Goal: Task Accomplishment & Management: Use online tool/utility

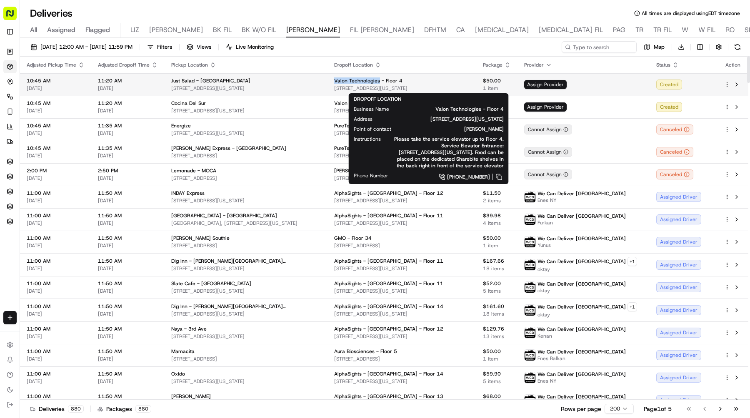
drag, startPoint x: 352, startPoint y: 81, endPoint x: 396, endPoint y: 82, distance: 43.8
click at [396, 82] on td "Valon Technologies - Floor 4 34 E 18th St, New York, NY 10003, USA" at bounding box center [402, 84] width 149 height 23
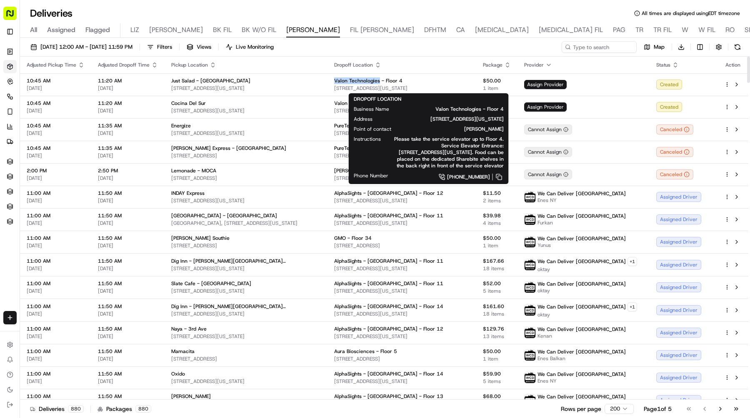
copy span "Valon Technologies"
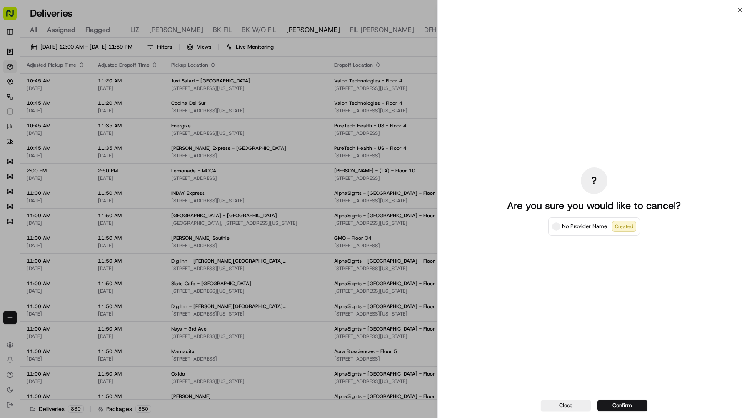
click at [583, 50] on div "? Are you sure you would like to cancel? No Provider Name Created" at bounding box center [594, 201] width 312 height 383
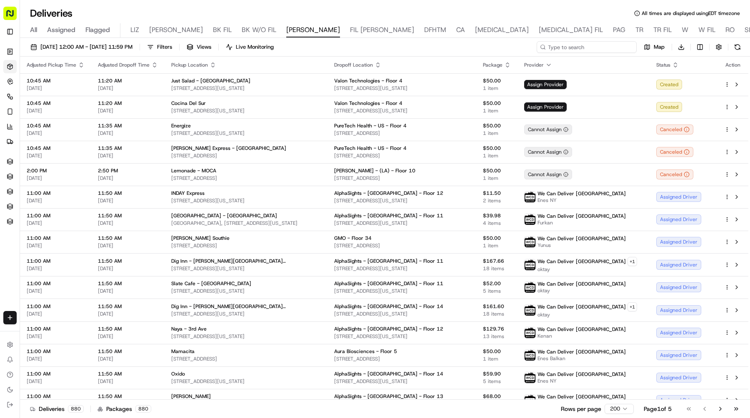
click at [610, 50] on input at bounding box center [587, 47] width 100 height 12
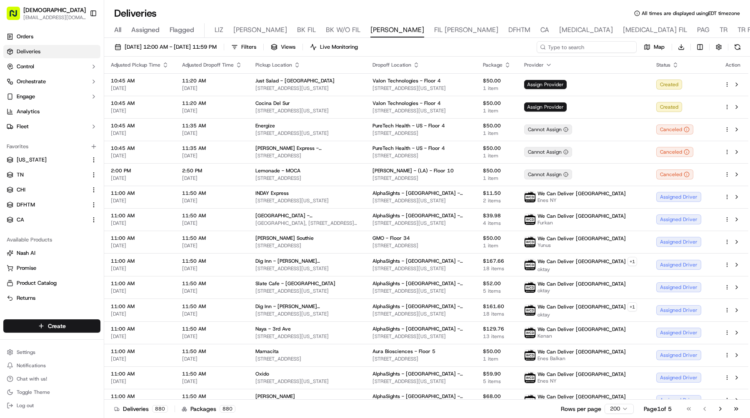
paste input "Valon Technologies"
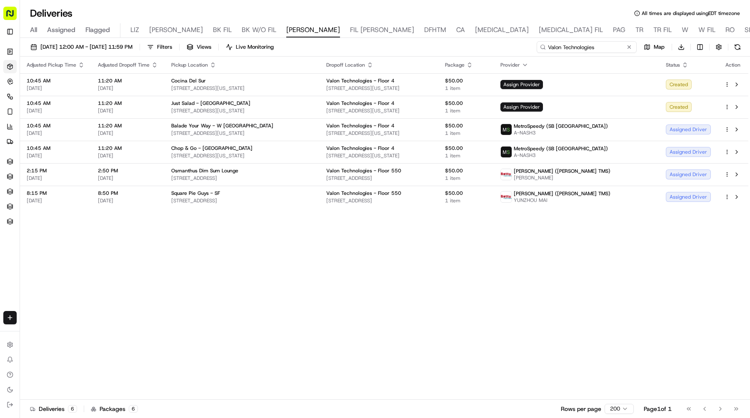
type input "Valon Technologies"
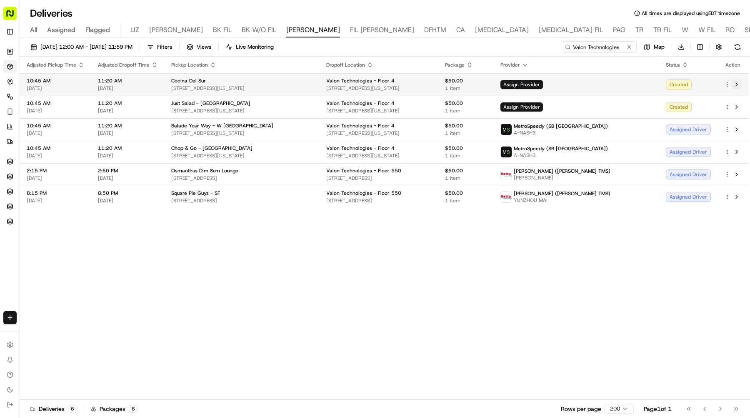
click at [737, 83] on button at bounding box center [737, 85] width 10 height 10
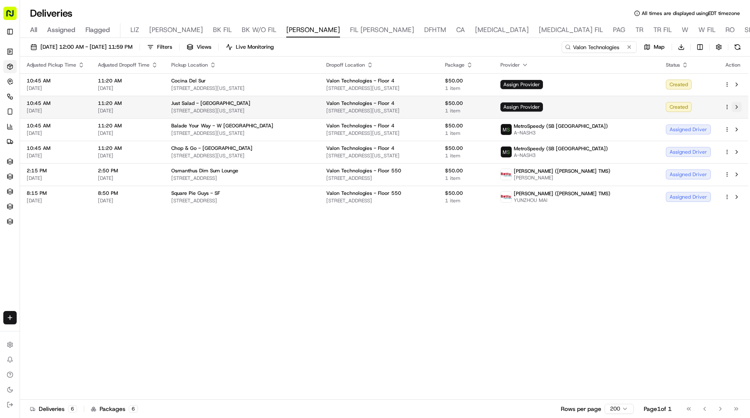
click at [735, 106] on button at bounding box center [737, 107] width 10 height 10
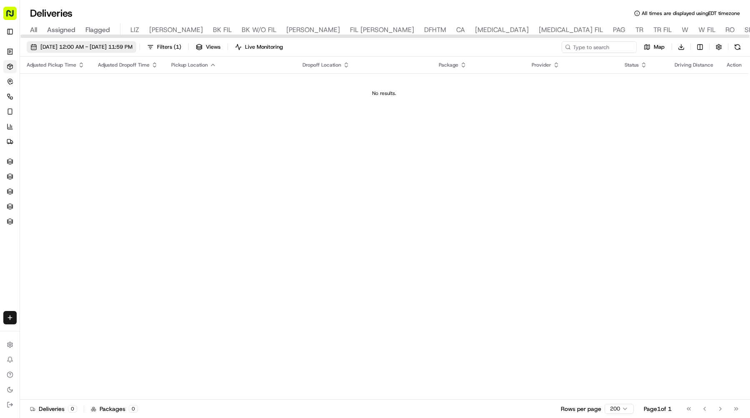
click at [133, 45] on span "09/17/2025 12:00 AM - 09/17/2025 11:59 PM" at bounding box center [86, 47] width 92 height 8
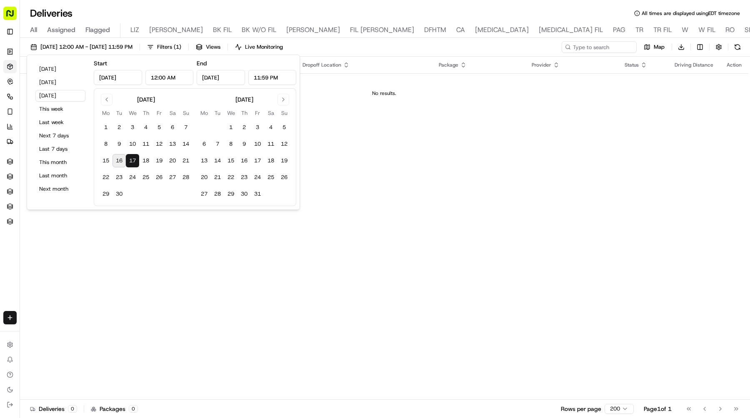
click at [121, 159] on button "16" at bounding box center [119, 160] width 13 height 13
type input "Sep 16, 2025"
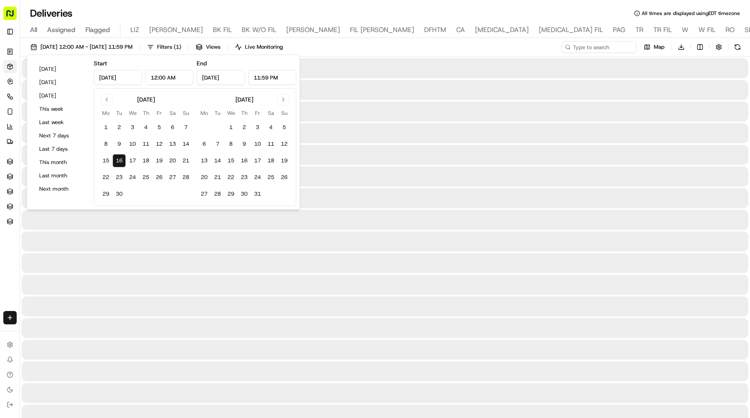
click at [121, 159] on button "16" at bounding box center [119, 160] width 13 height 13
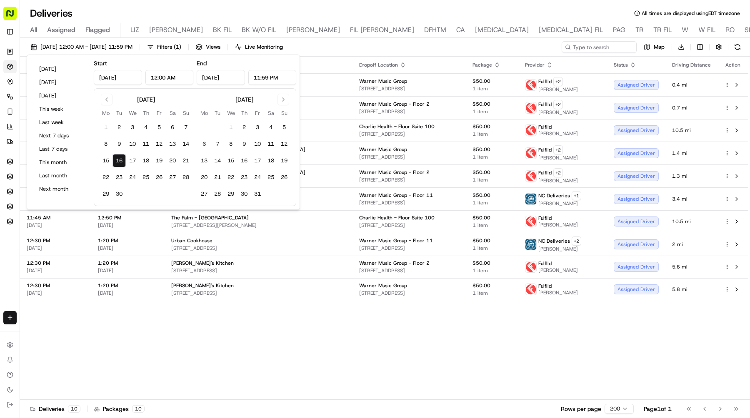
click at [397, 363] on div "Adjusted Pickup Time Adjusted Dropoff Time Pickup Location Dropoff Location Pac…" at bounding box center [384, 228] width 728 height 343
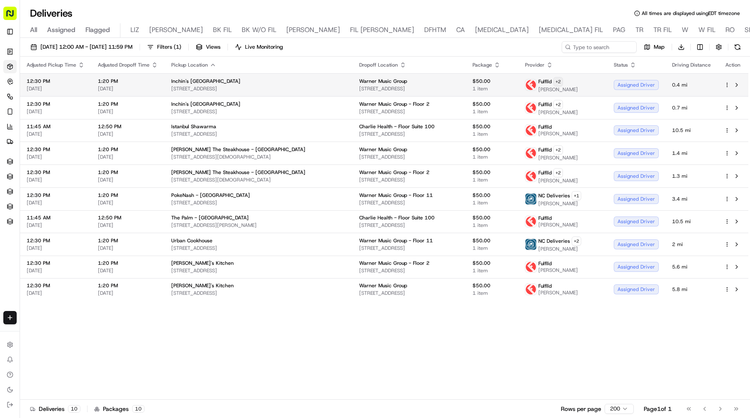
click at [560, 79] on html "Sharebite e.park@sharebite.com Toggle Sidebar Orders Deliveries Control Orchest…" at bounding box center [375, 209] width 750 height 418
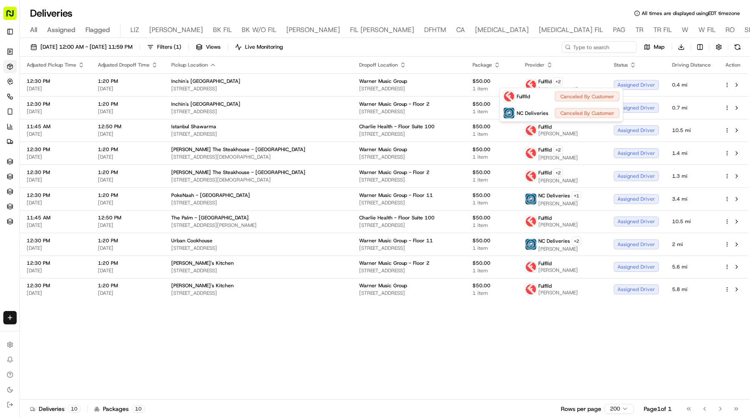
click at [512, 53] on html "Sharebite e.park@sharebite.com Toggle Sidebar Orders Deliveries Control Orchest…" at bounding box center [375, 209] width 750 height 418
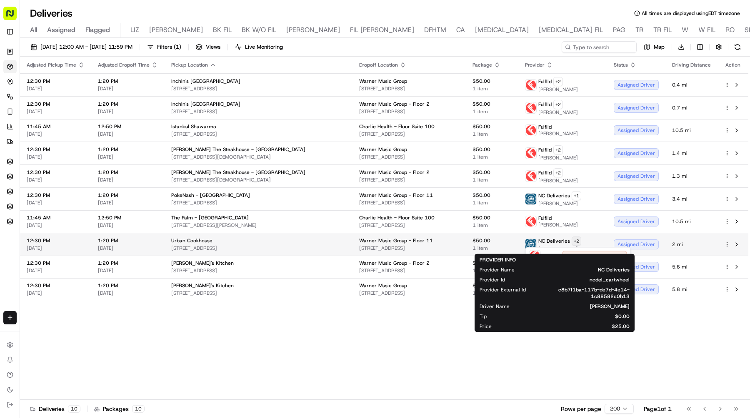
click at [578, 238] on html "Sharebite e.park@sharebite.com Toggle Sidebar Orders Deliveries Control Orchest…" at bounding box center [375, 209] width 750 height 418
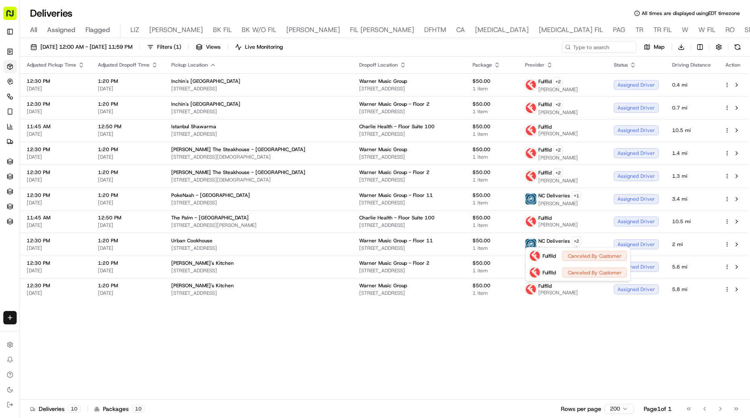
click at [600, 326] on html "Sharebite e.park@sharebite.com Toggle Sidebar Orders Deliveries Control Orchest…" at bounding box center [375, 209] width 750 height 418
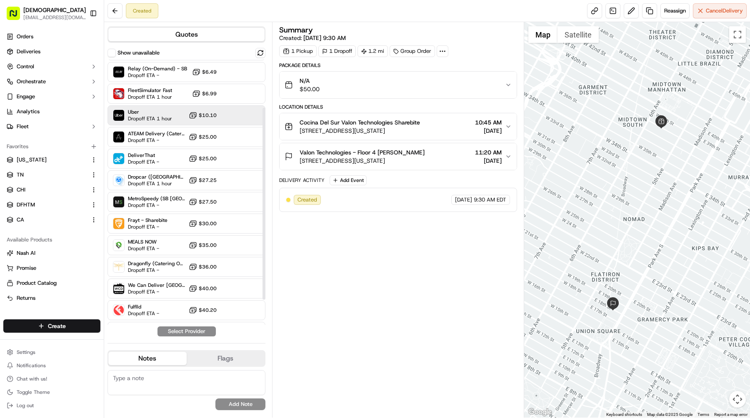
scroll to position [101, 0]
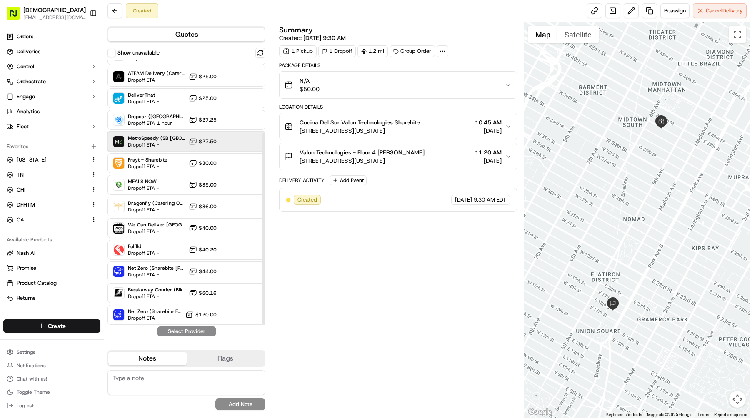
click at [168, 147] on span "Dropoff ETA -" at bounding box center [157, 145] width 58 height 7
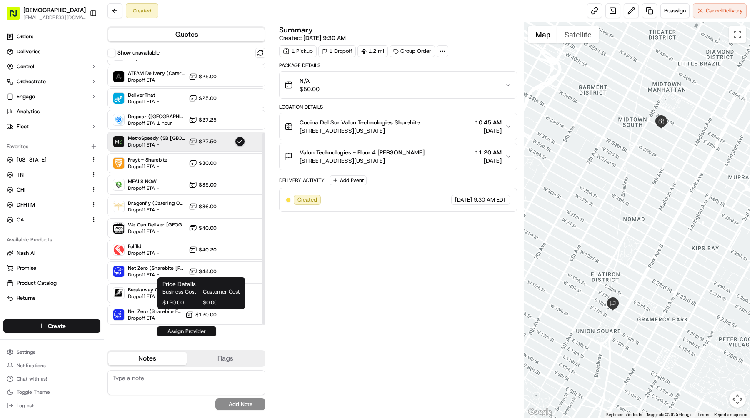
click at [200, 330] on button "Assign Provider" at bounding box center [186, 332] width 59 height 10
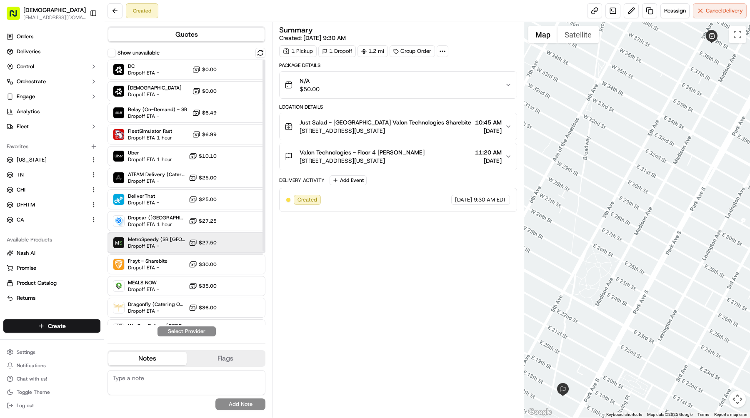
click at [164, 246] on span "Dropoff ETA -" at bounding box center [157, 246] width 58 height 7
click at [211, 330] on button "Assign Provider" at bounding box center [186, 332] width 59 height 10
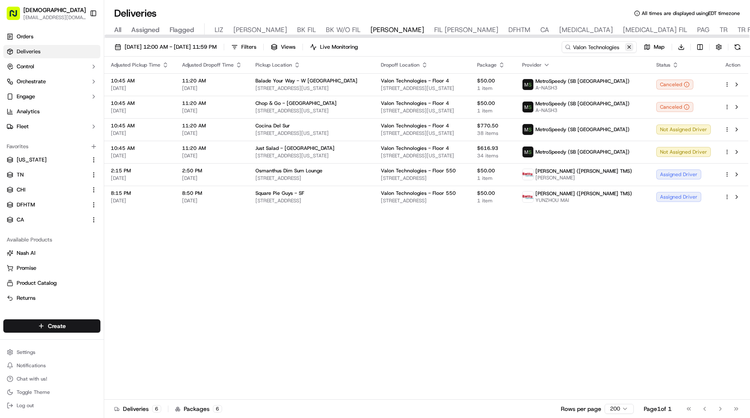
click at [629, 48] on button at bounding box center [629, 47] width 8 height 8
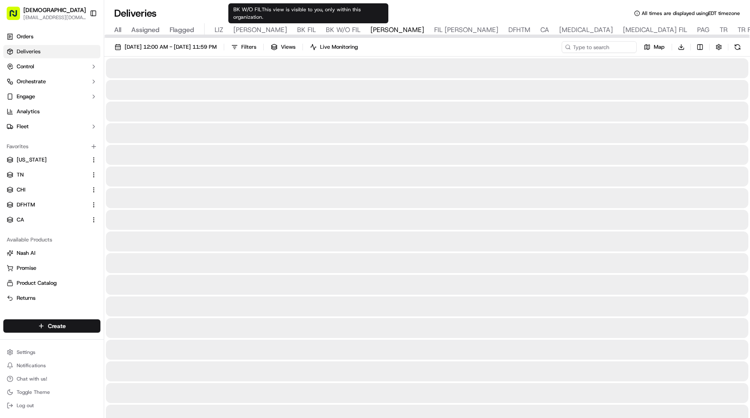
click at [508, 33] on span "DFHTM" at bounding box center [519, 30] width 22 height 10
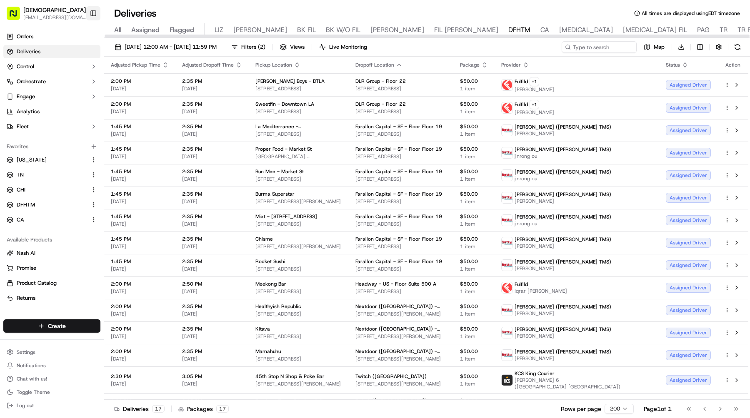
click at [96, 18] on button "Toggle Sidebar" at bounding box center [93, 13] width 14 height 14
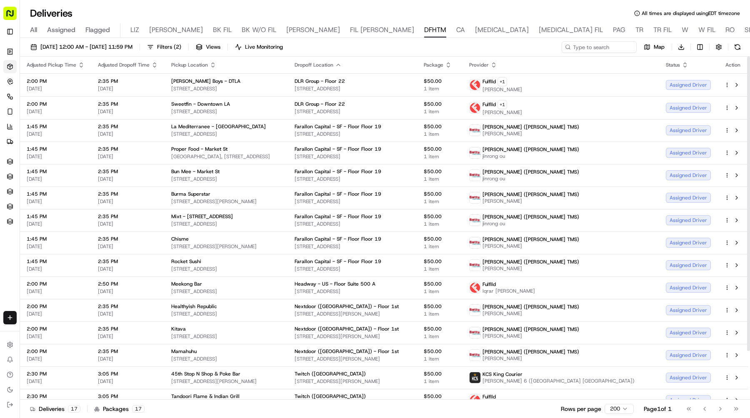
click at [571, 68] on th "Provider" at bounding box center [561, 65] width 197 height 17
click at [497, 66] on icon "button" at bounding box center [494, 65] width 7 height 7
click at [578, 97] on button "Courier Name (A-Z)" at bounding box center [568, 99] width 57 height 10
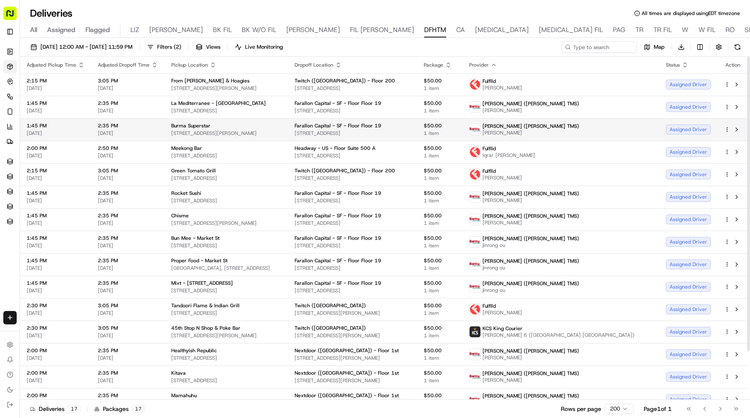
scroll to position [56, 0]
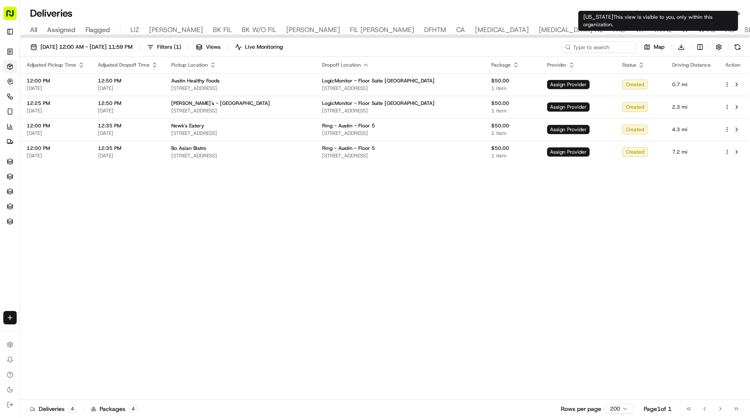
click at [673, 28] on div "All Assigned Flagged LIZ LIZ FIL BK FIL BK W/O FIL NASH FIL NASH DFHTM CA BAL B…" at bounding box center [552, 30] width 1065 height 15
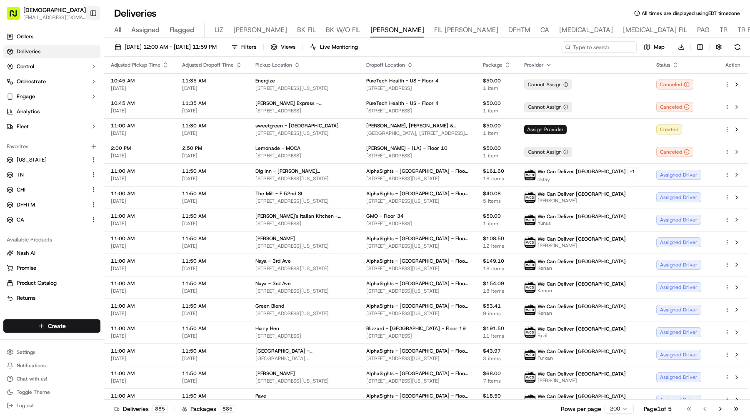
click at [95, 15] on button "Toggle Sidebar" at bounding box center [93, 13] width 14 height 14
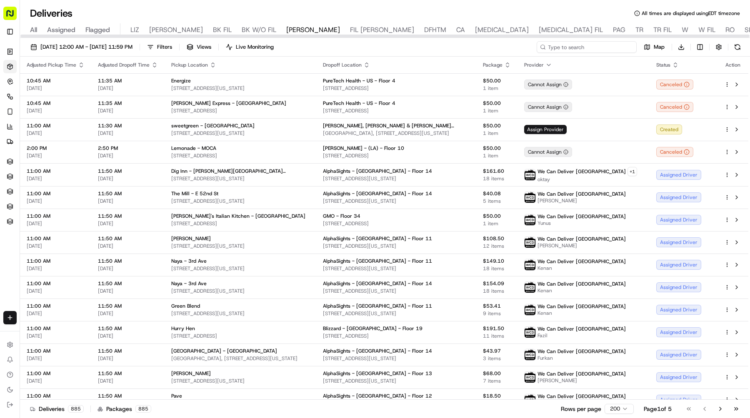
click at [579, 47] on input at bounding box center [587, 47] width 100 height 12
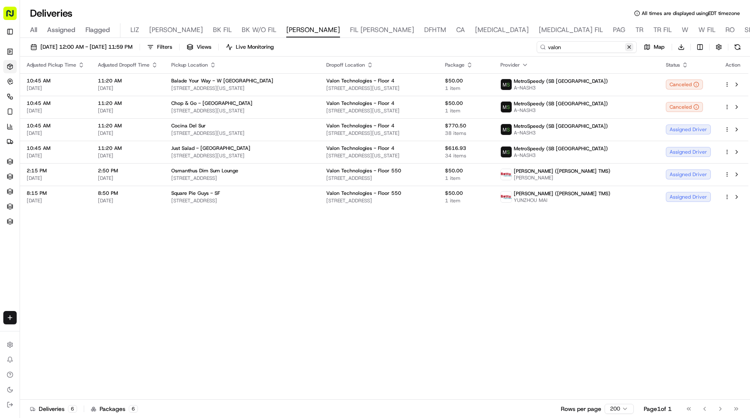
type input "valon"
click at [632, 46] on button at bounding box center [629, 47] width 8 height 8
